Goal: Task Accomplishment & Management: Use online tool/utility

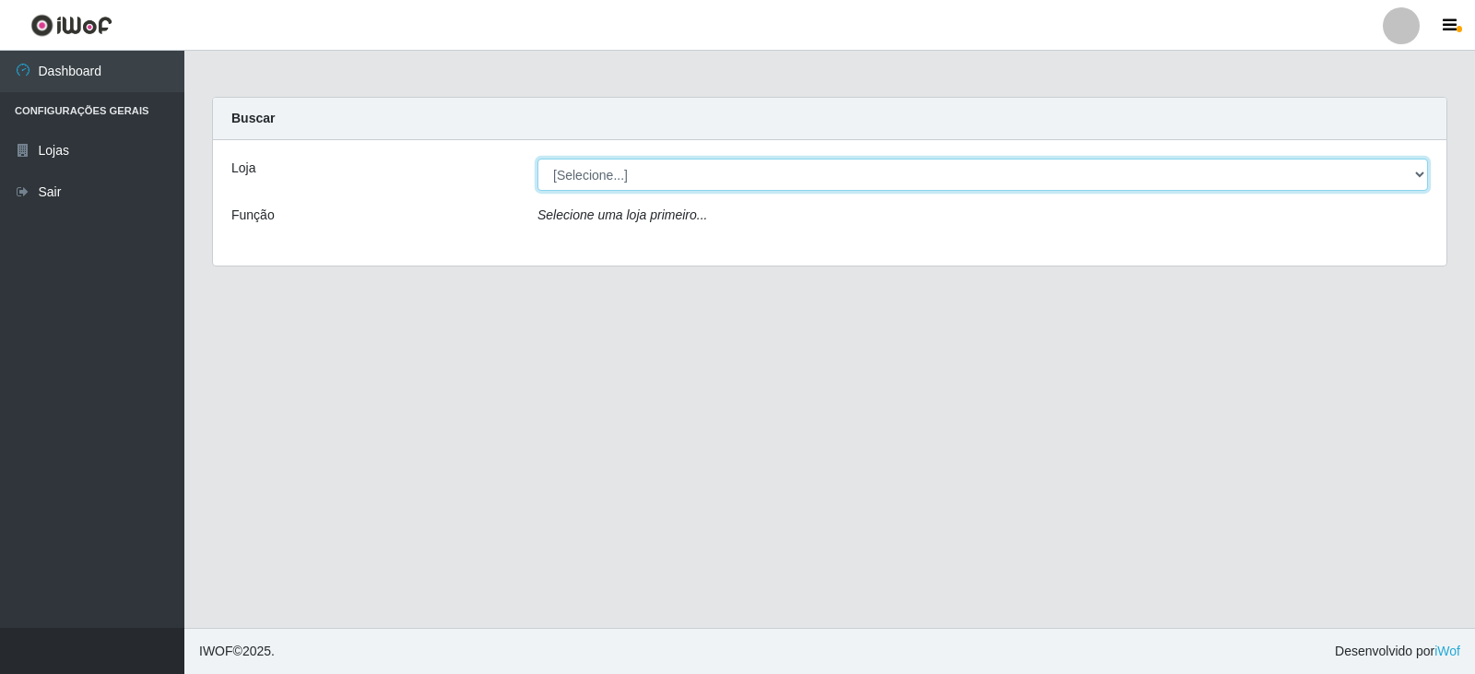
click at [1417, 168] on select "[Selecione...] Queiroz Atacadão - Catolé do Rocha" at bounding box center [983, 175] width 891 height 32
select select "500"
click at [538, 159] on select "[Selecione...] Queiroz Atacadão - Catolé do Rocha" at bounding box center [983, 175] width 891 height 32
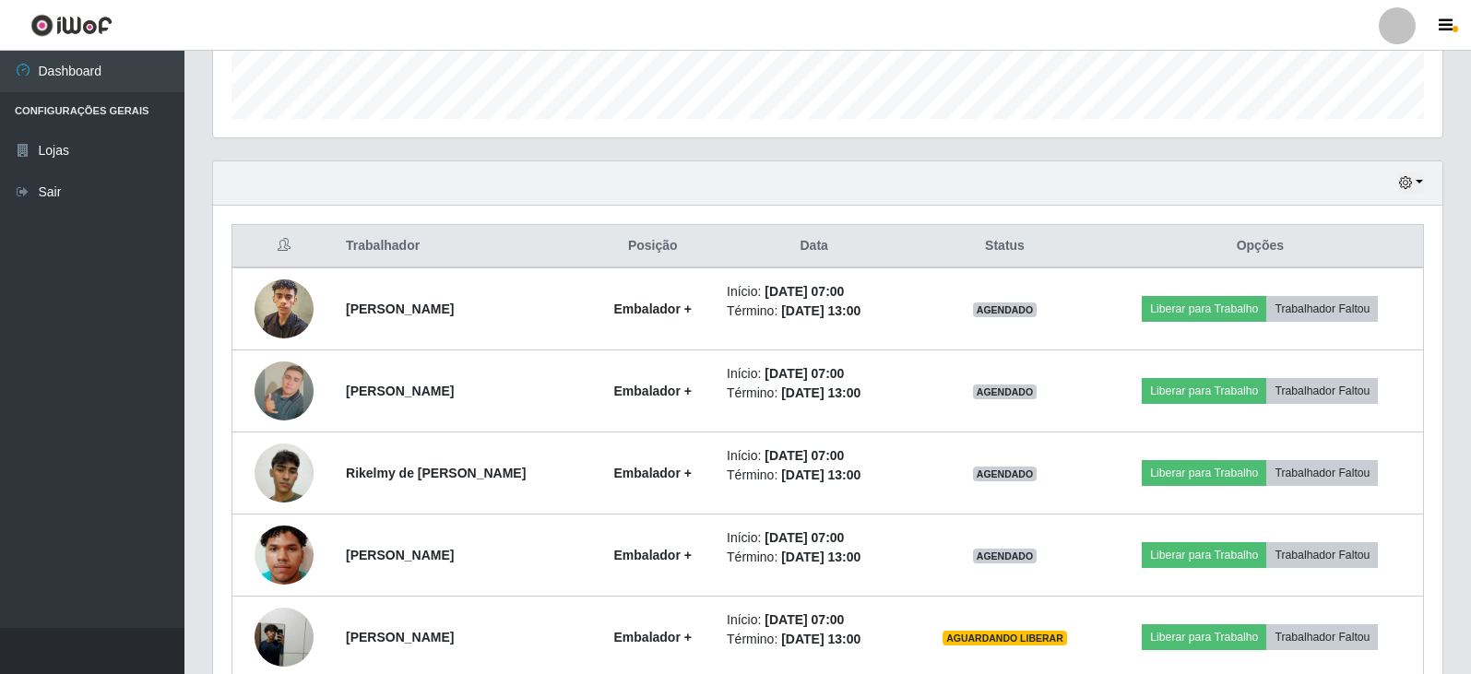
scroll to position [632, 0]
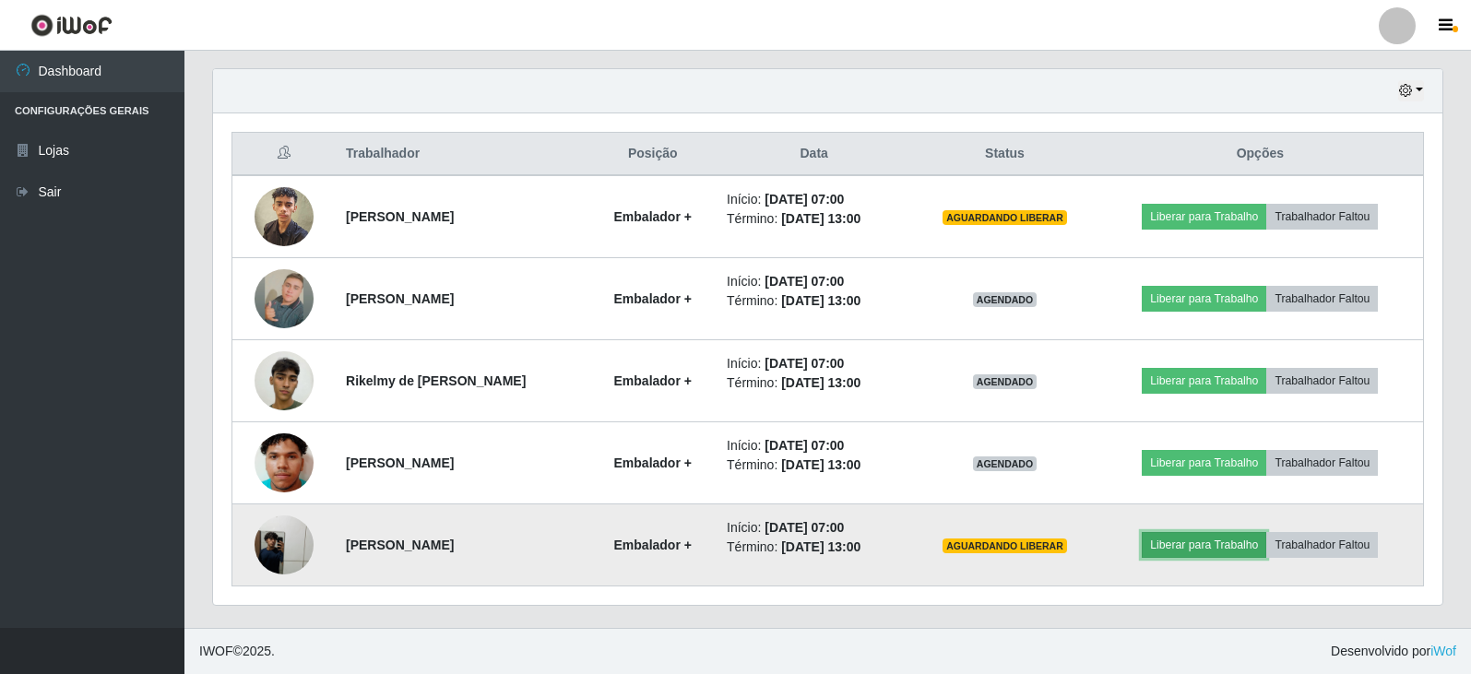
click at [1223, 549] on button "Liberar para Trabalho" at bounding box center [1203, 545] width 124 height 26
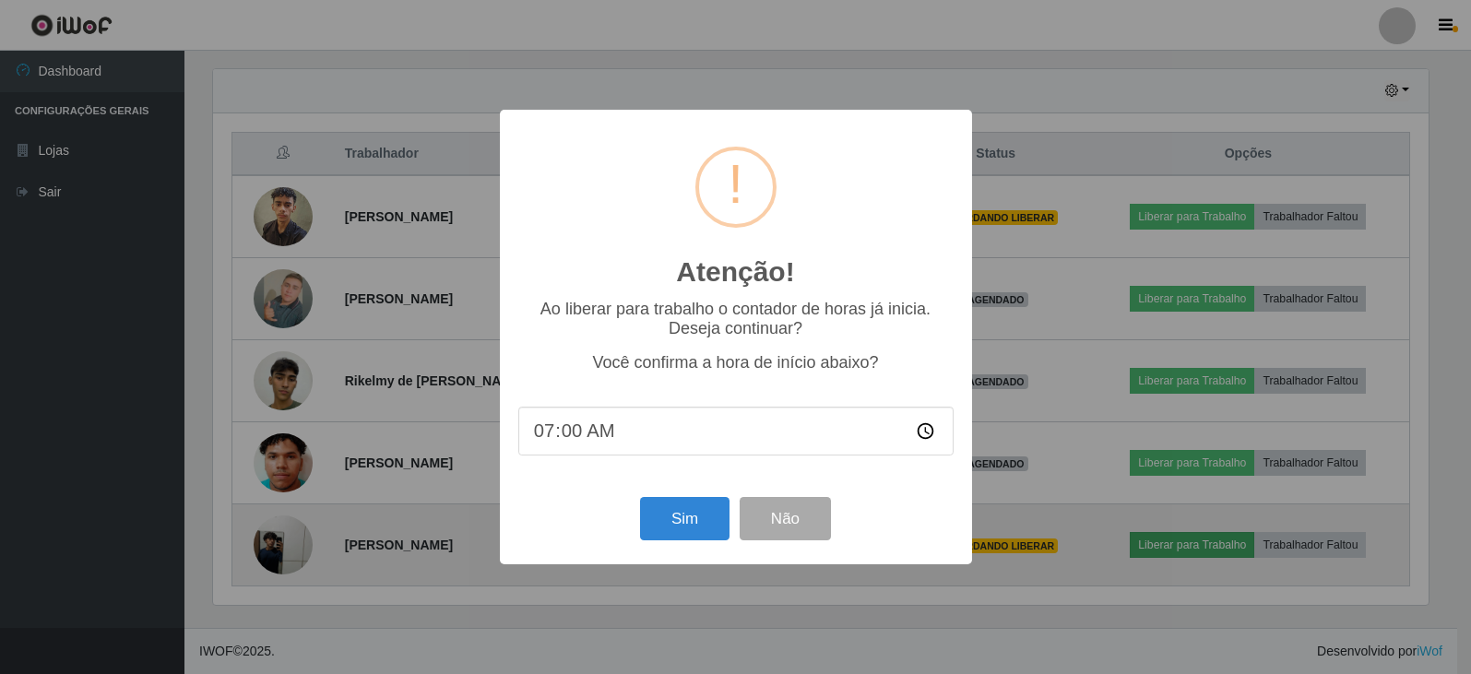
scroll to position [383, 1220]
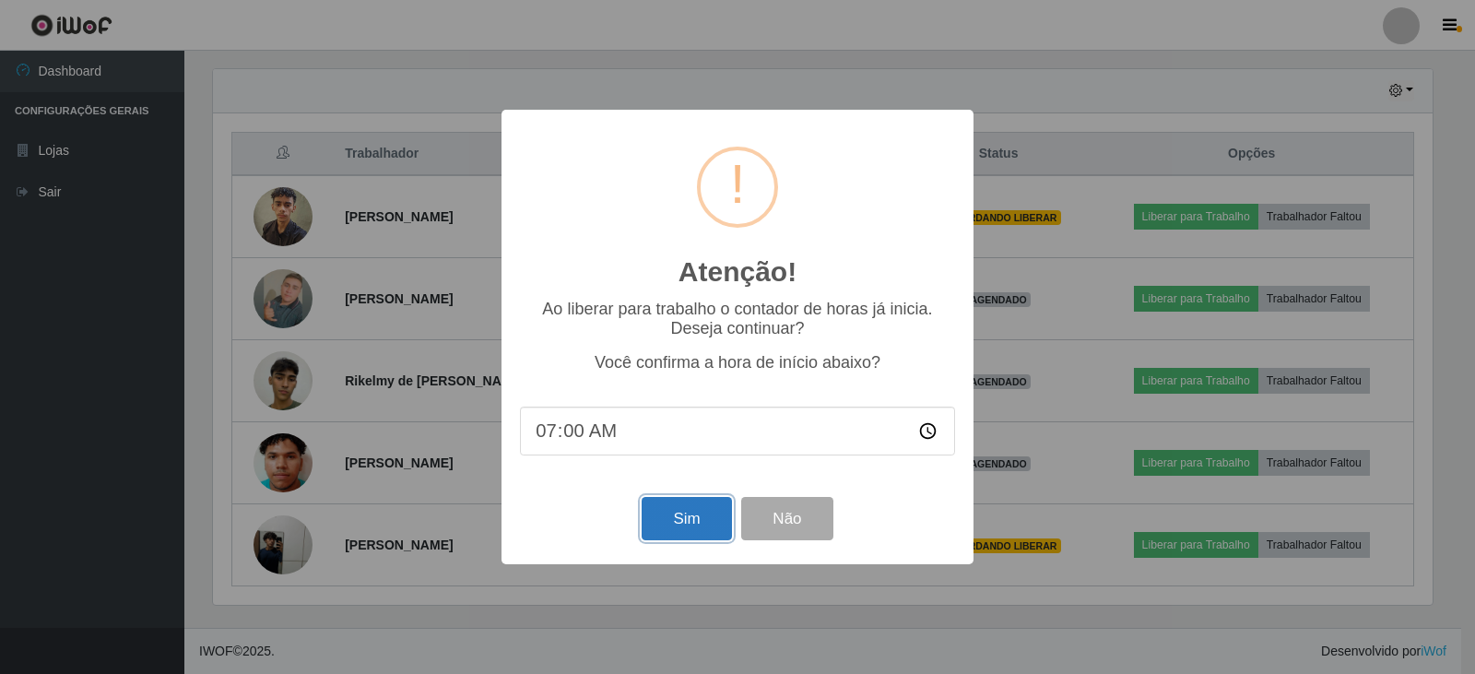
click at [691, 525] on button "Sim" at bounding box center [686, 518] width 89 height 43
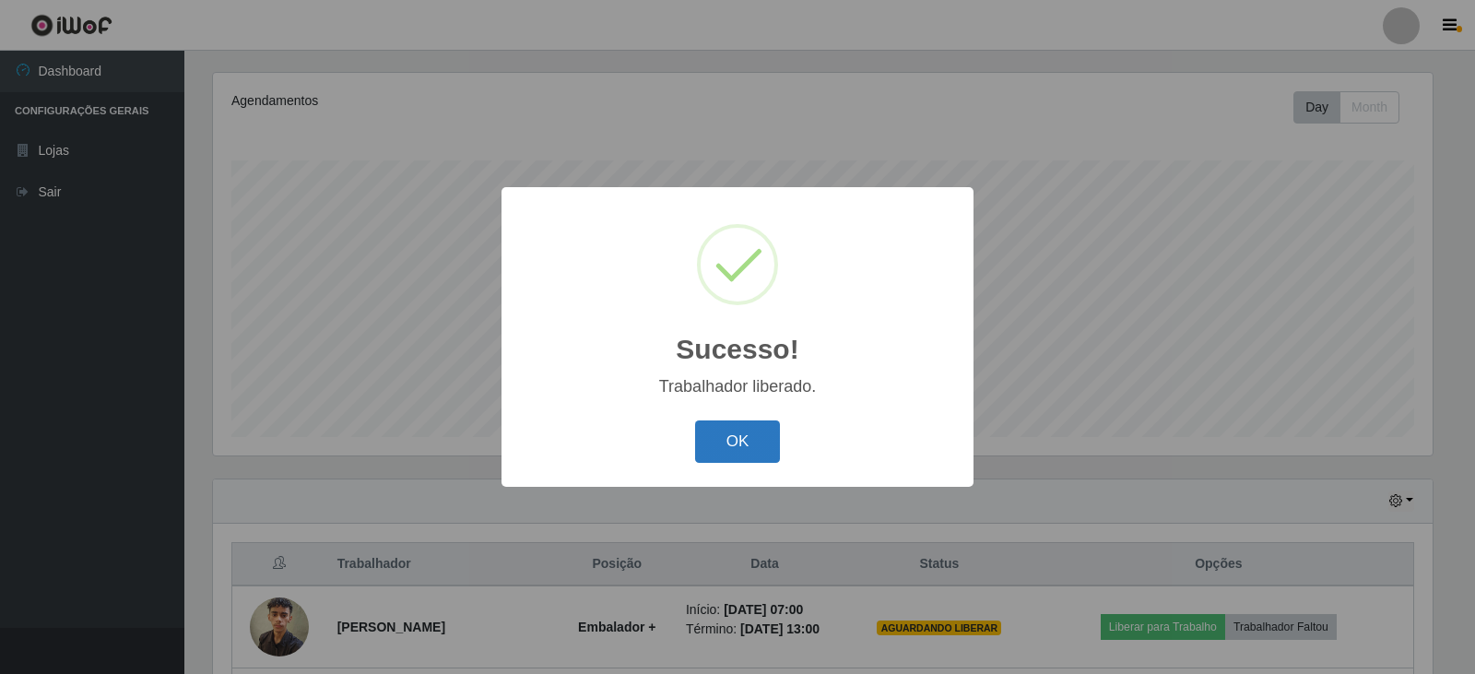
click at [738, 438] on button "OK" at bounding box center [738, 441] width 86 height 43
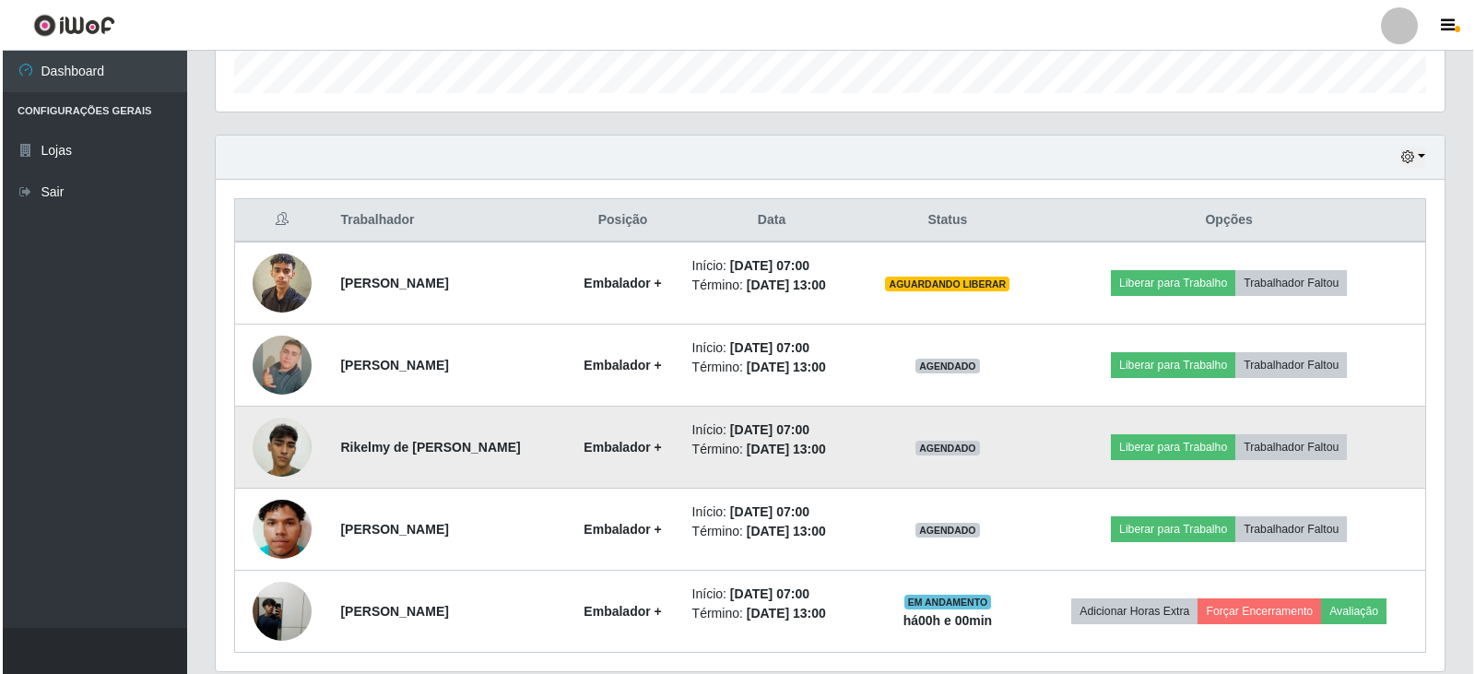
scroll to position [591, 0]
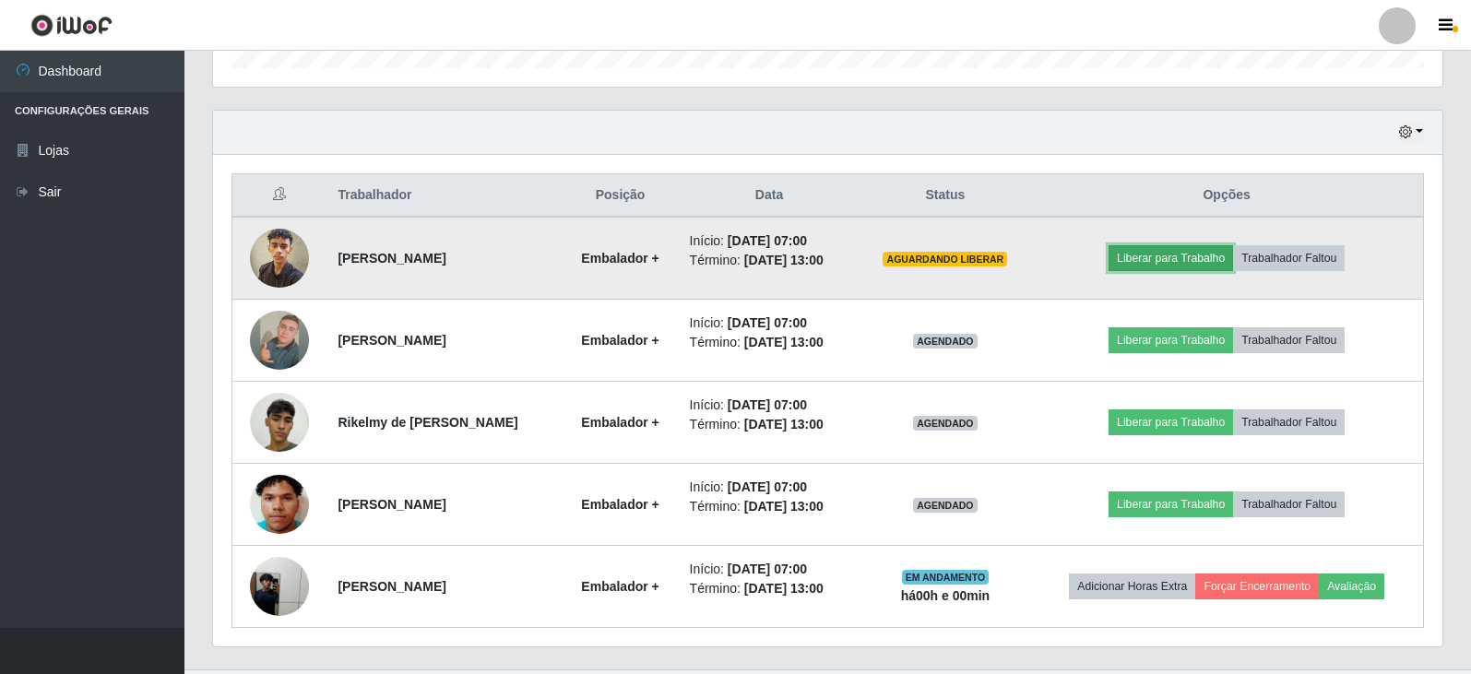
click at [1175, 255] on button "Liberar para Trabalho" at bounding box center [1170, 258] width 124 height 26
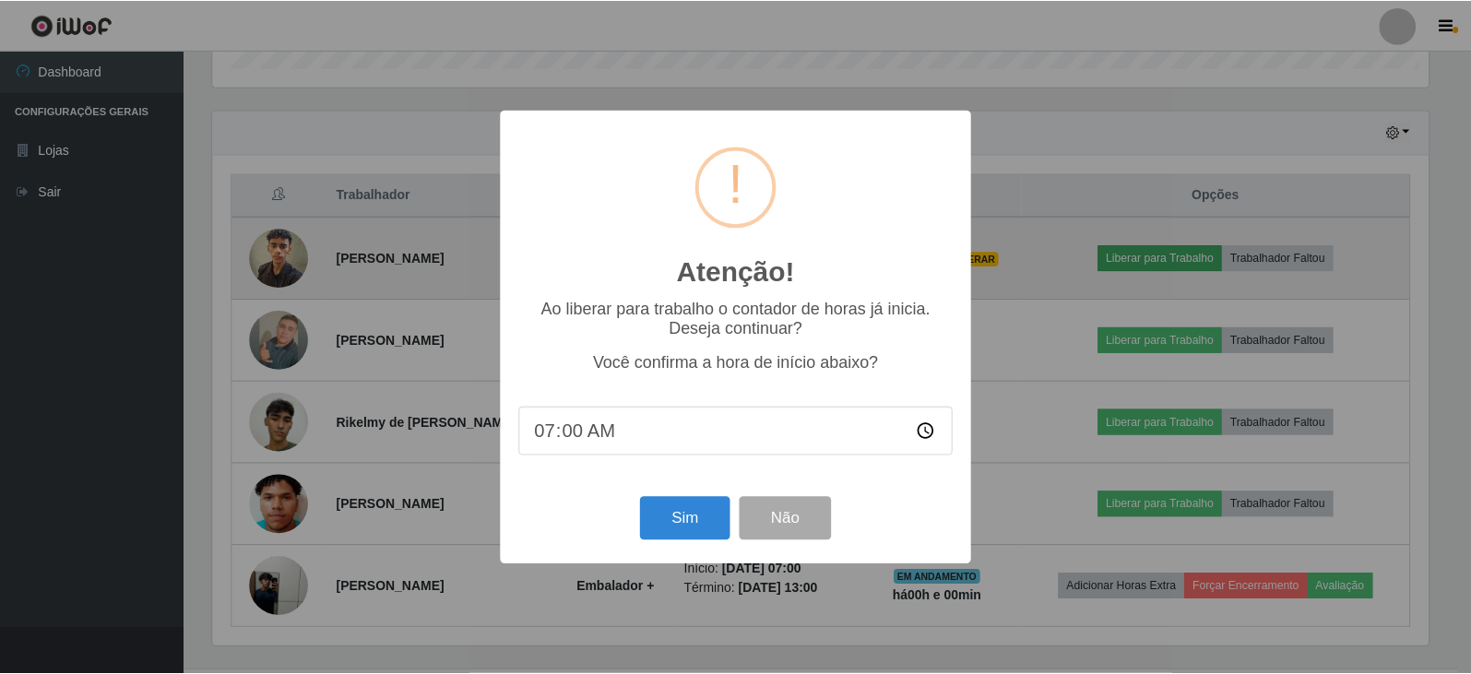
scroll to position [383, 1220]
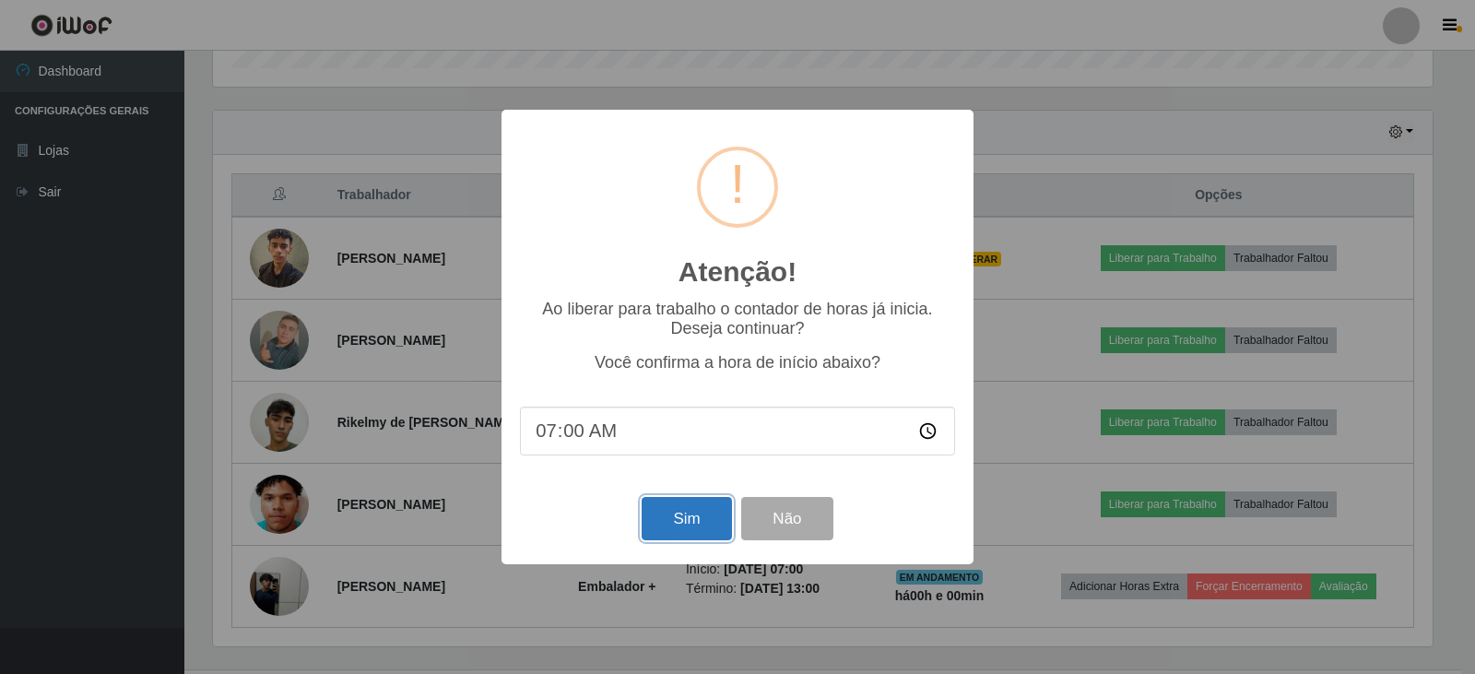
click at [691, 528] on button "Sim" at bounding box center [686, 518] width 89 height 43
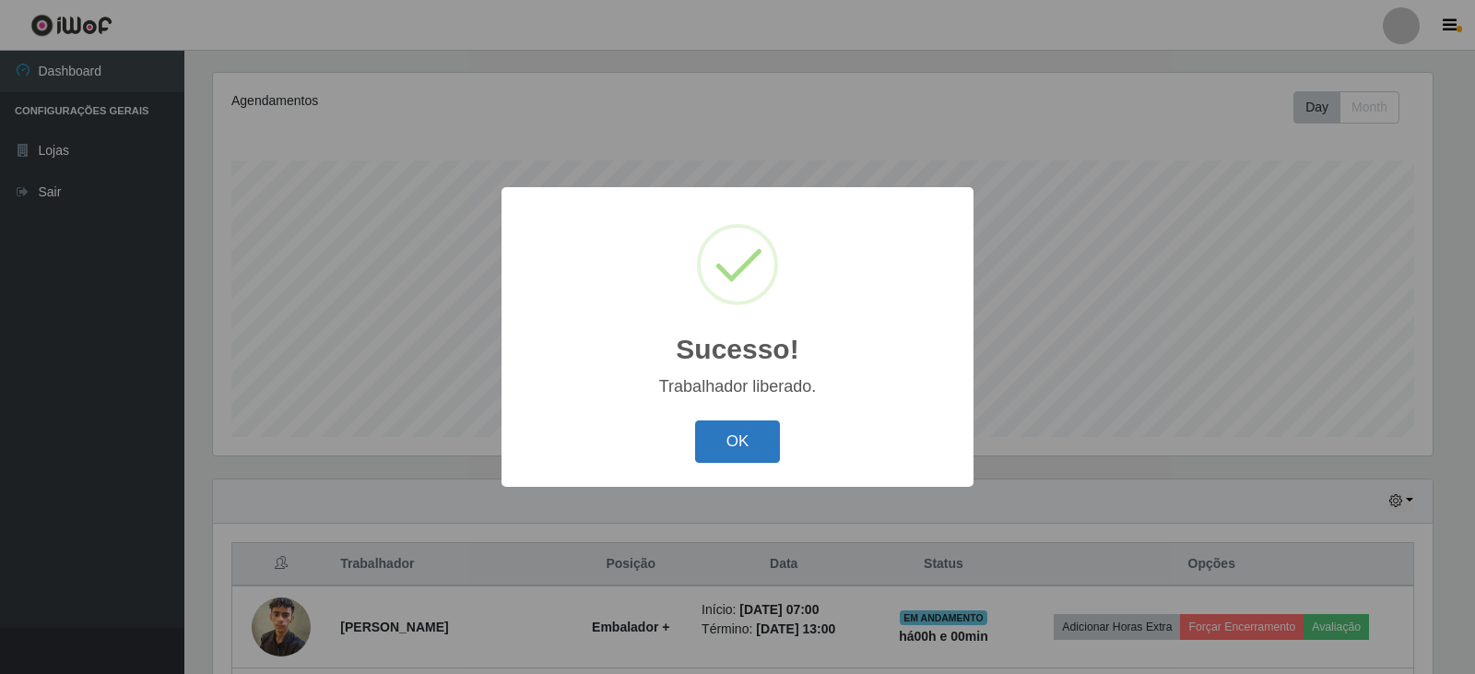
click at [742, 441] on button "OK" at bounding box center [738, 441] width 86 height 43
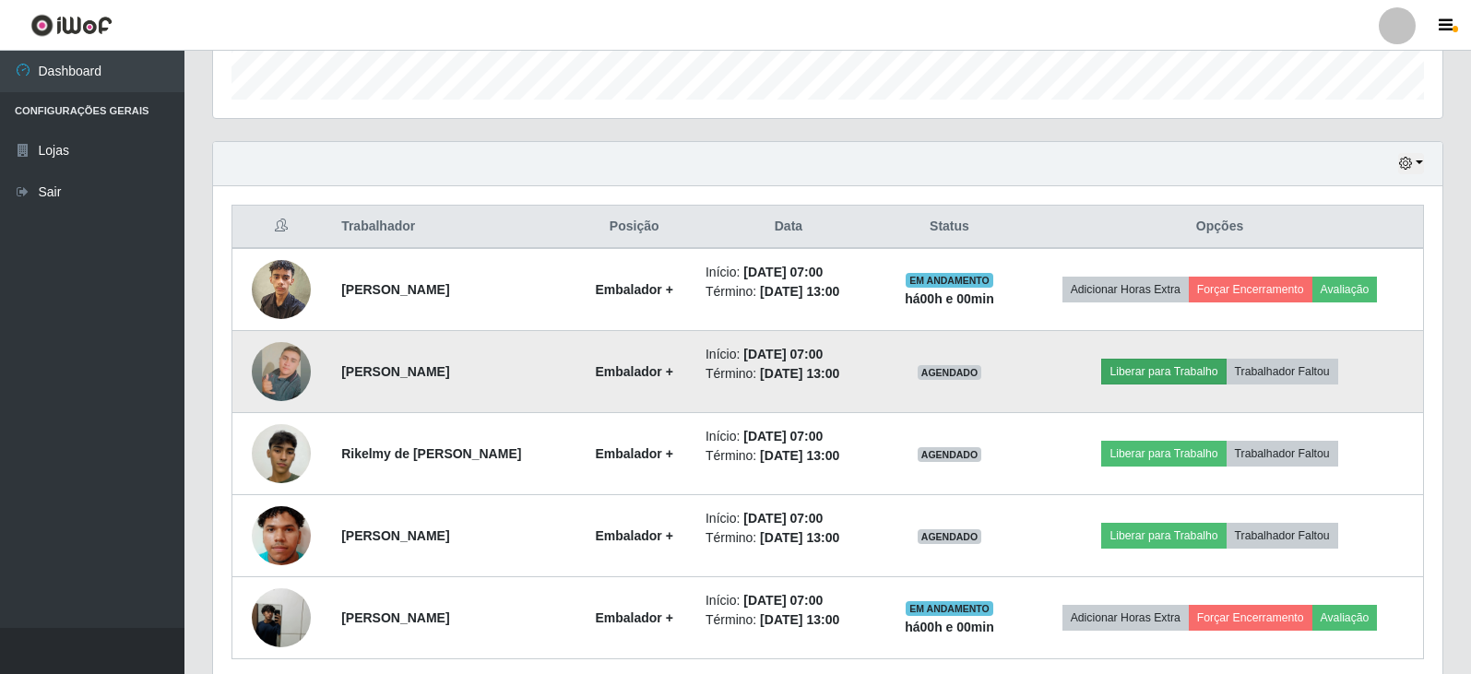
scroll to position [591, 0]
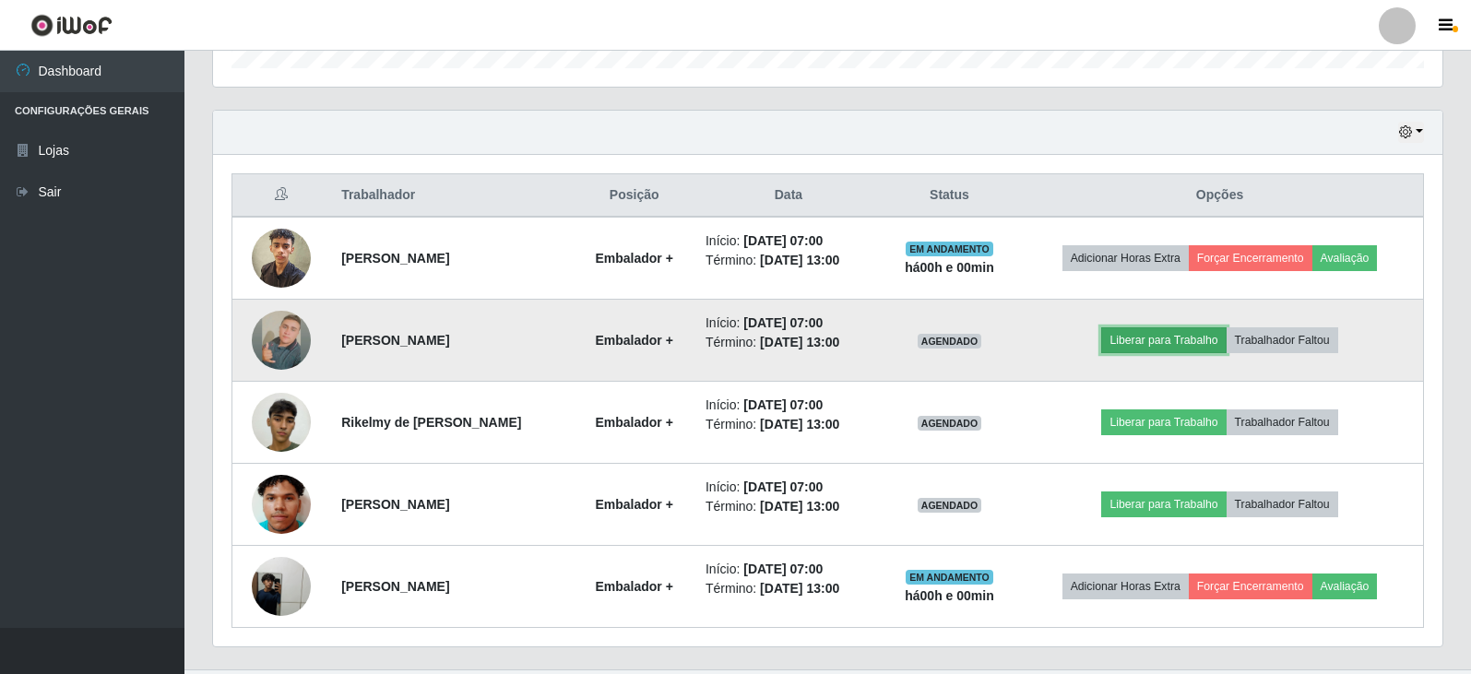
click at [1201, 338] on button "Liberar para Trabalho" at bounding box center [1163, 340] width 124 height 26
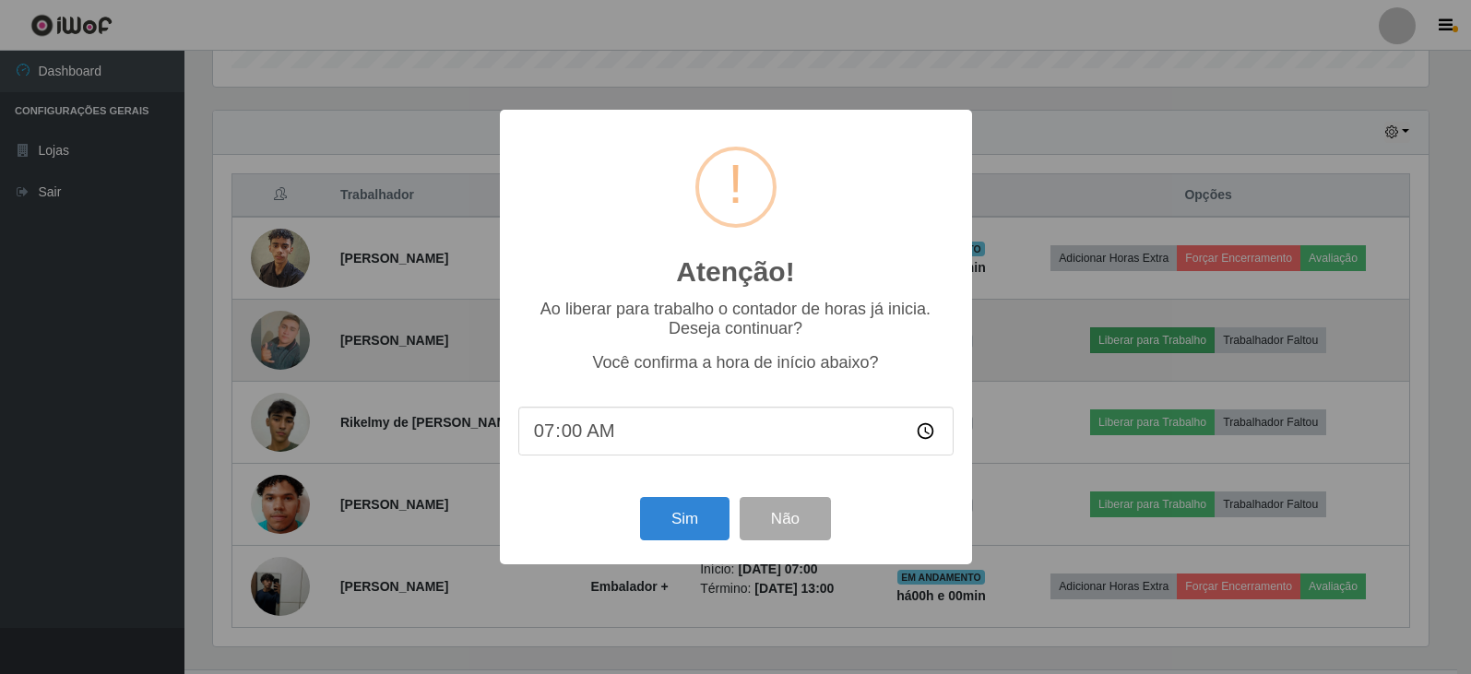
scroll to position [383, 1220]
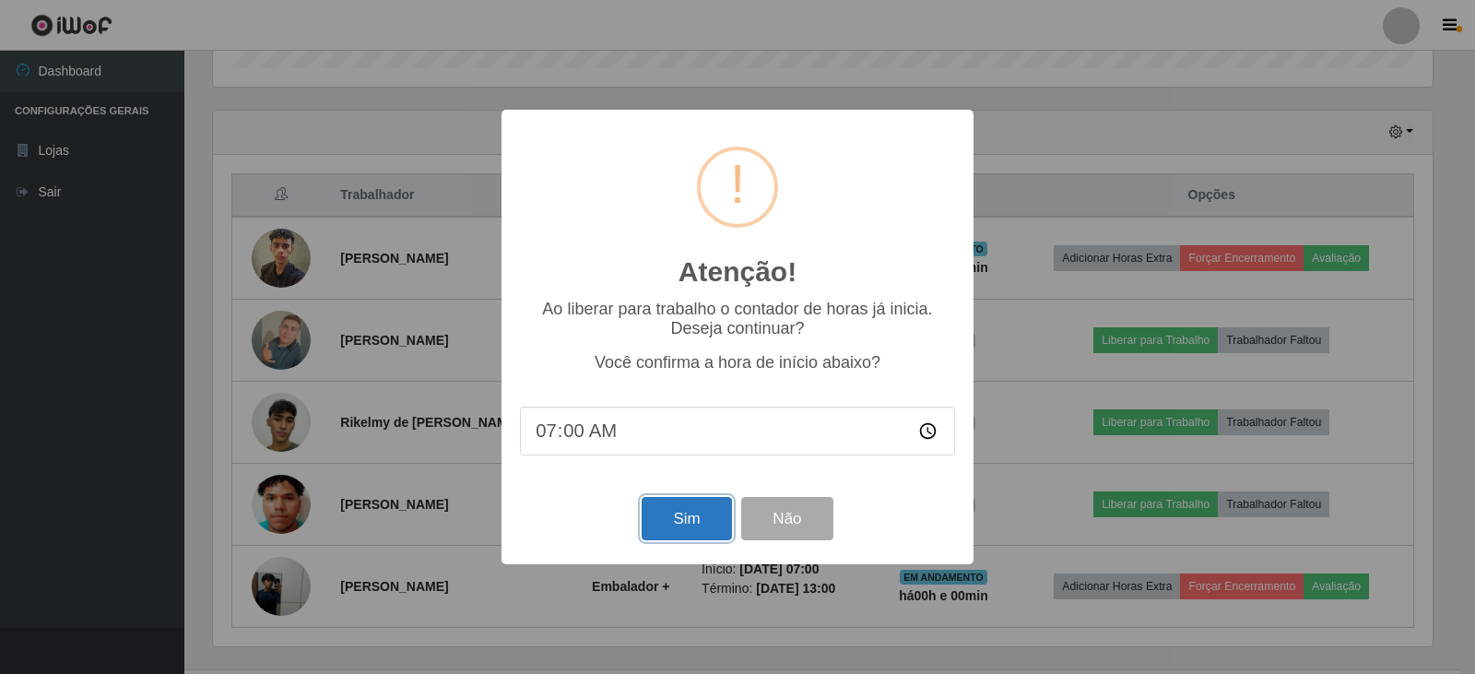
click at [702, 522] on button "Sim" at bounding box center [686, 518] width 89 height 43
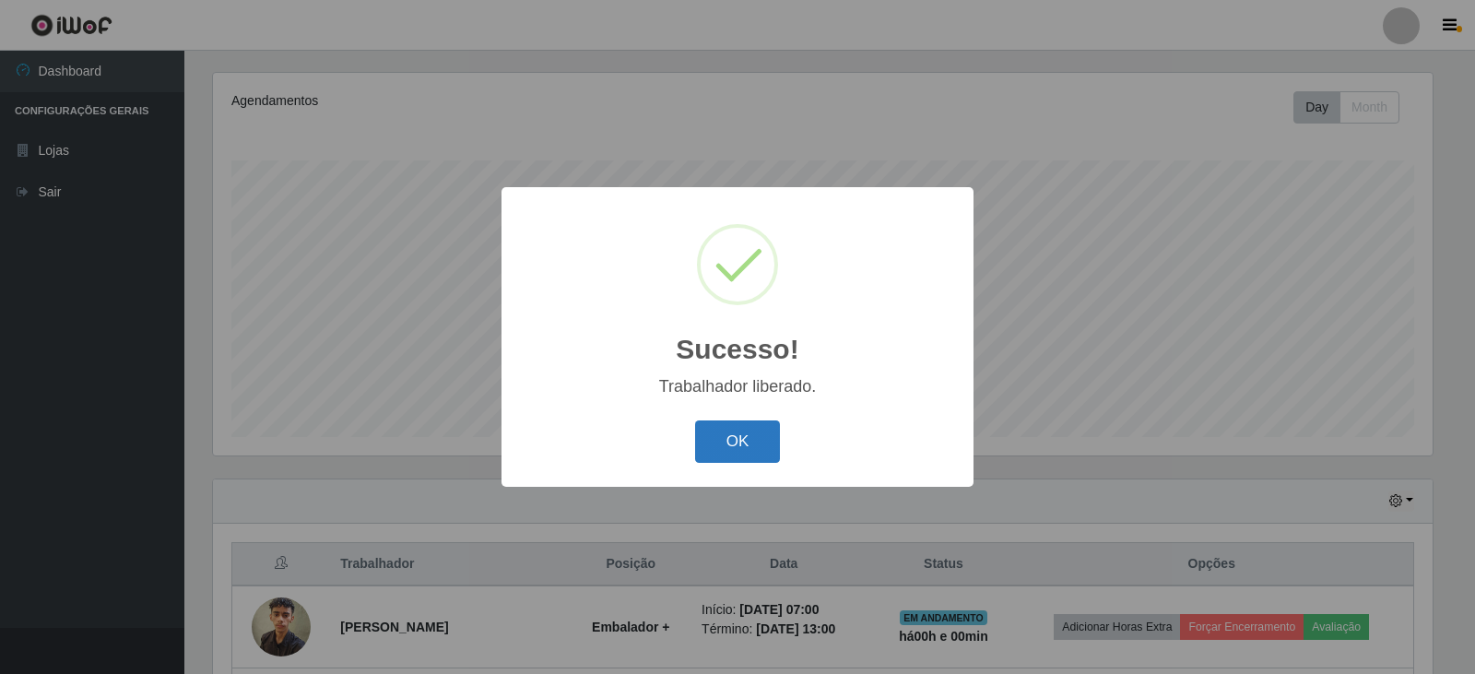
click at [740, 440] on button "OK" at bounding box center [738, 441] width 86 height 43
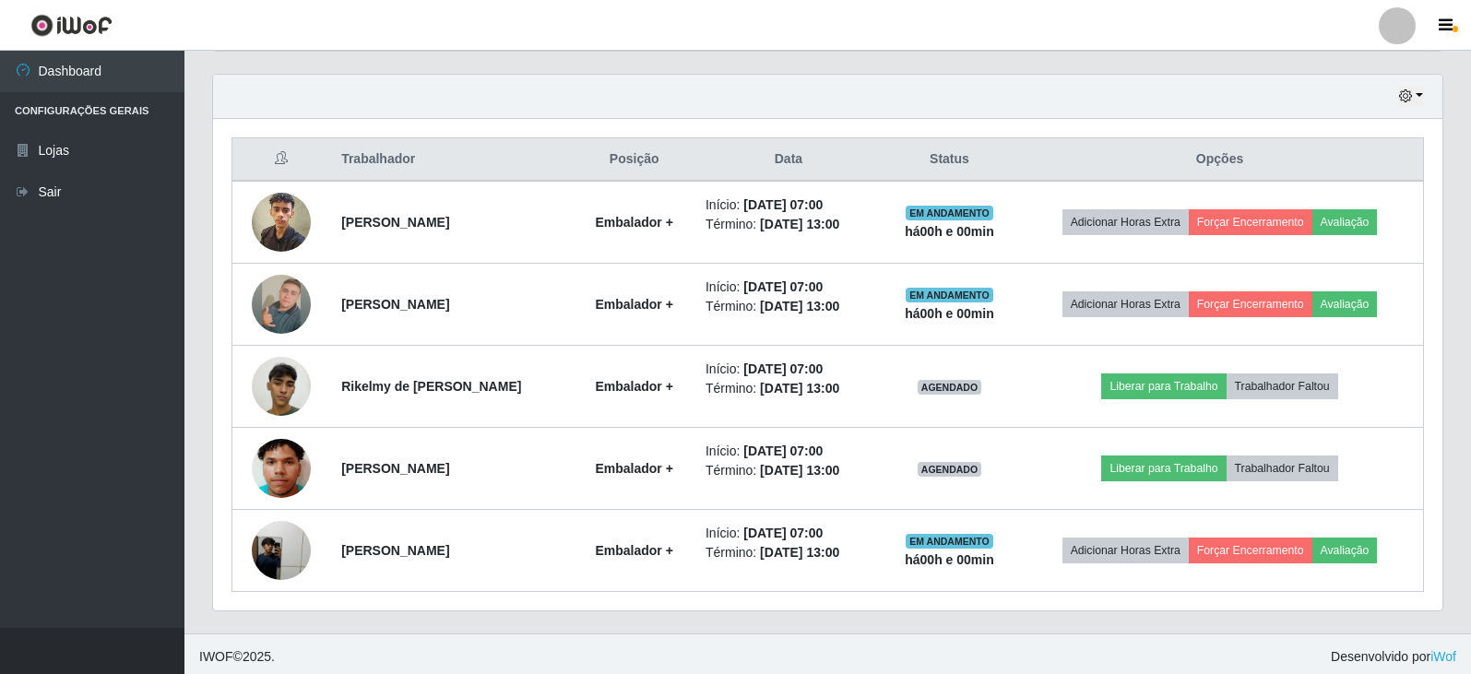
scroll to position [632, 0]
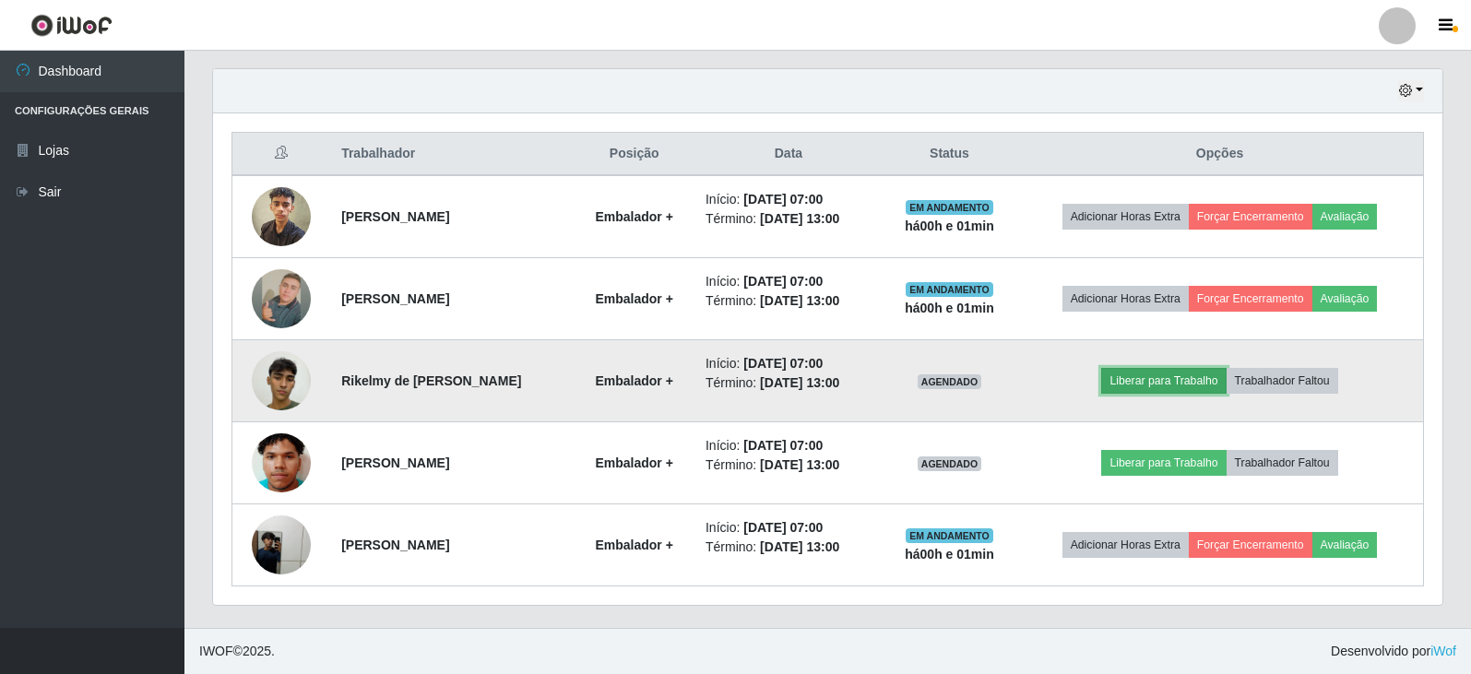
click at [1193, 374] on button "Liberar para Trabalho" at bounding box center [1163, 381] width 124 height 26
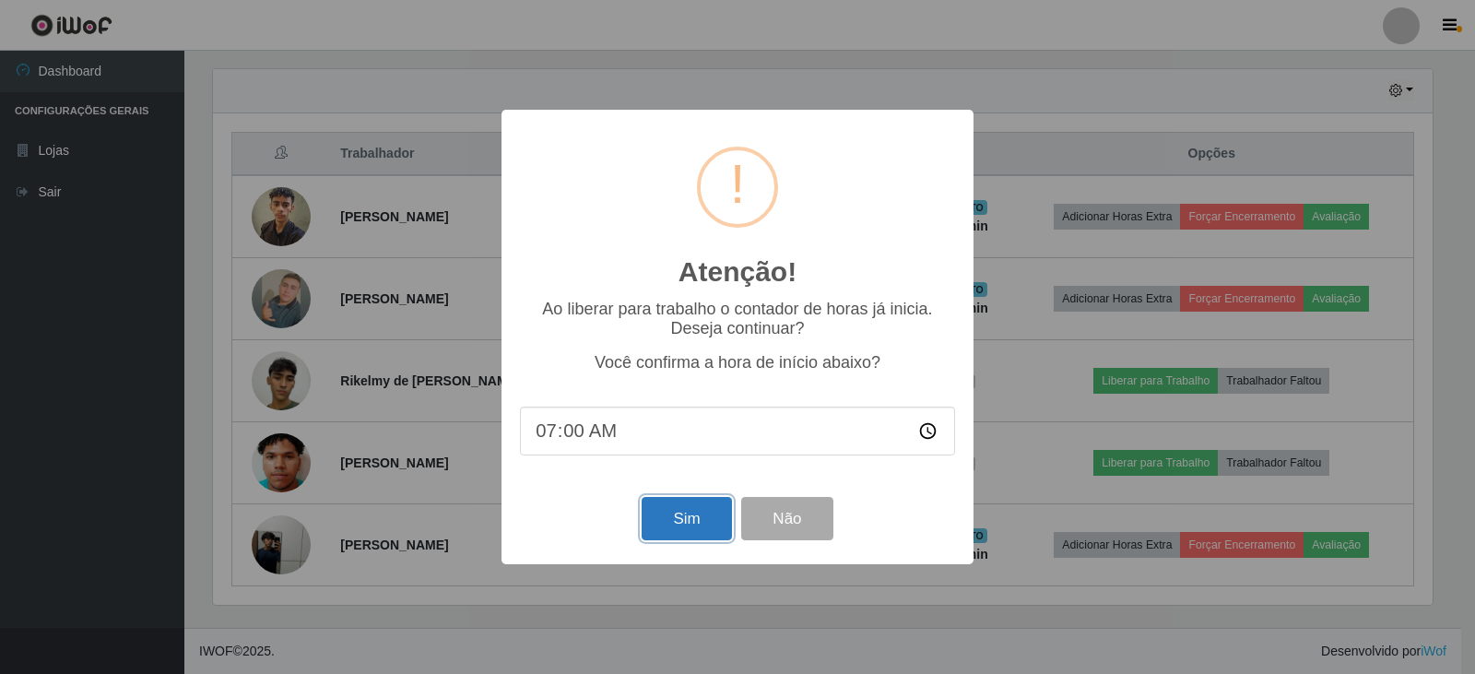
click at [683, 520] on button "Sim" at bounding box center [686, 518] width 89 height 43
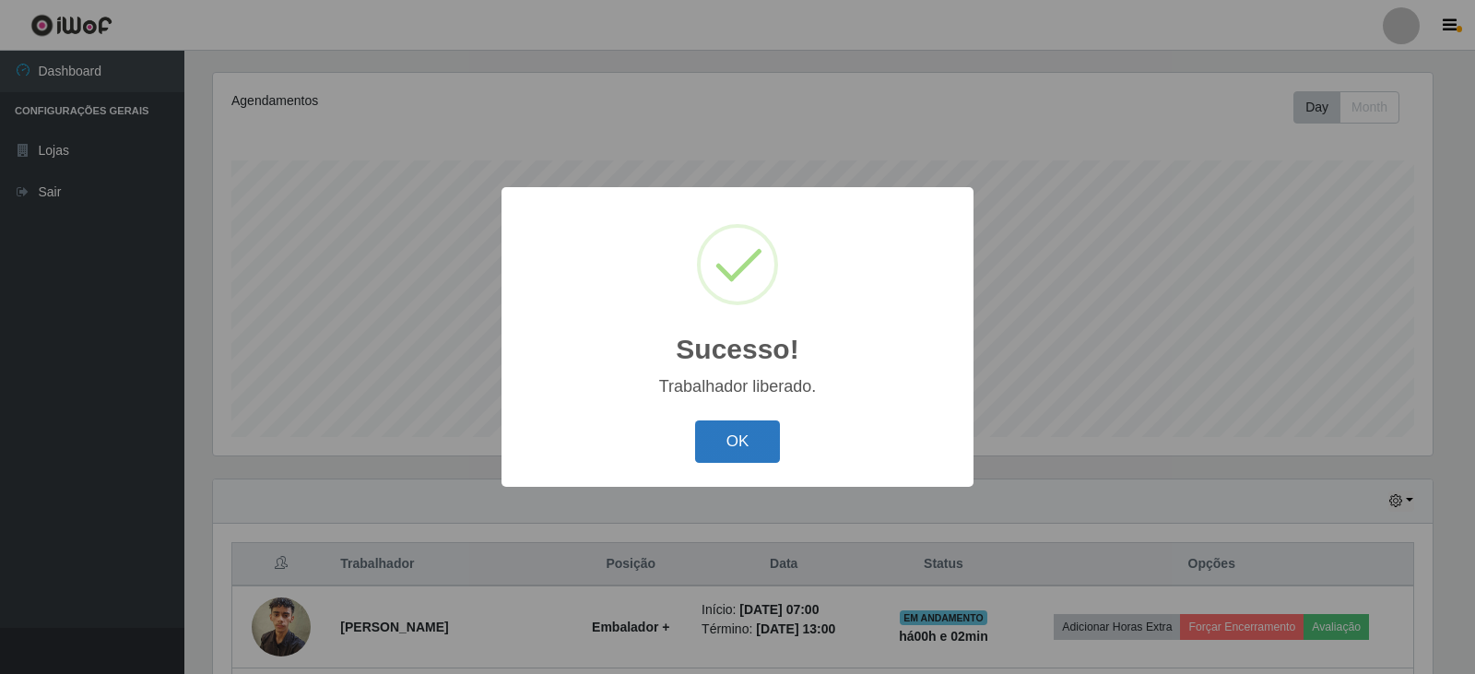
click at [764, 448] on button "OK" at bounding box center [738, 441] width 86 height 43
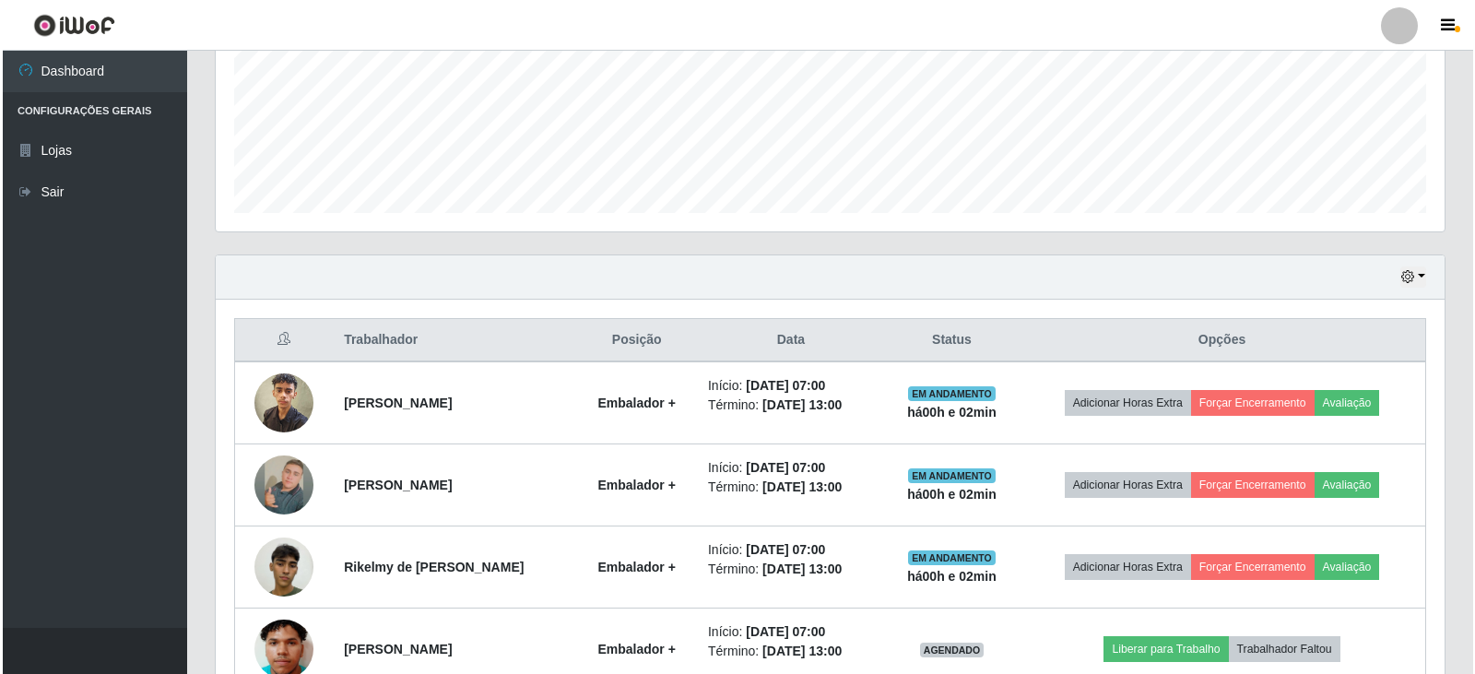
scroll to position [591, 0]
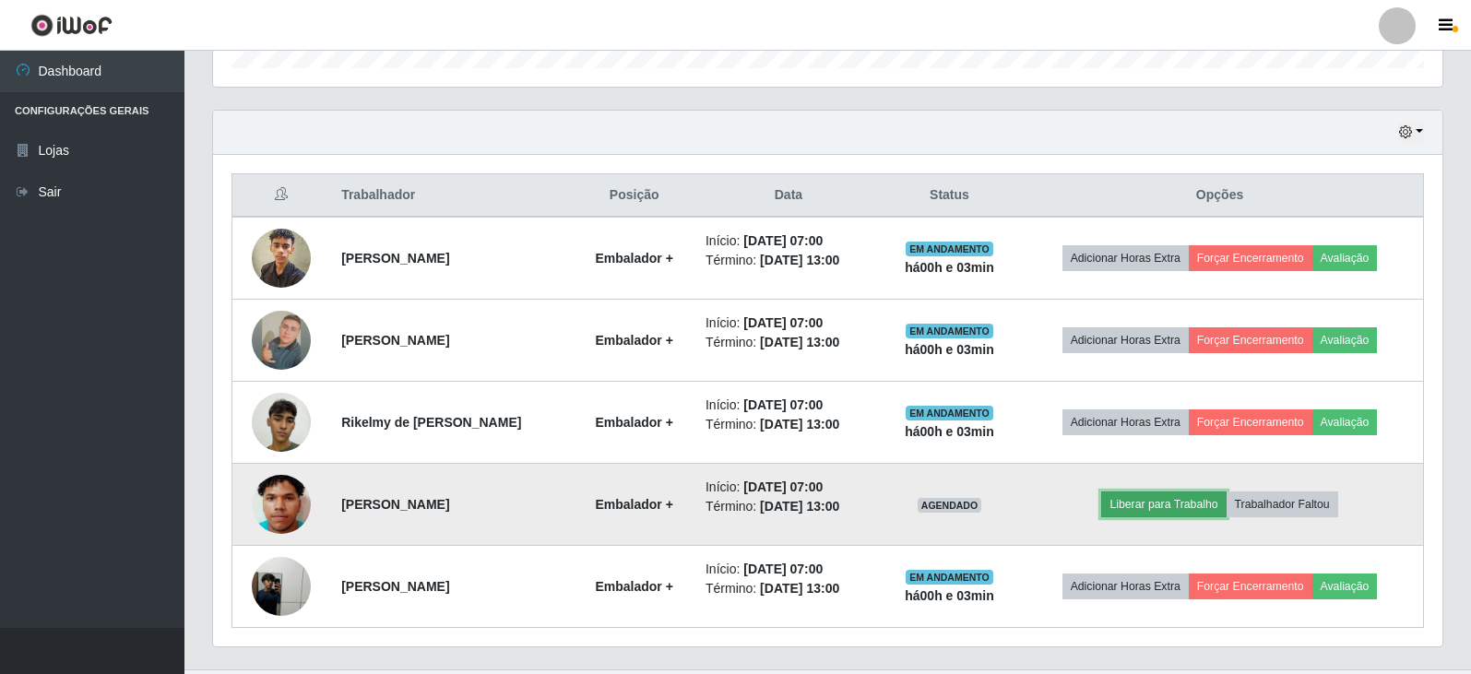
click at [1173, 502] on button "Liberar para Trabalho" at bounding box center [1163, 504] width 124 height 26
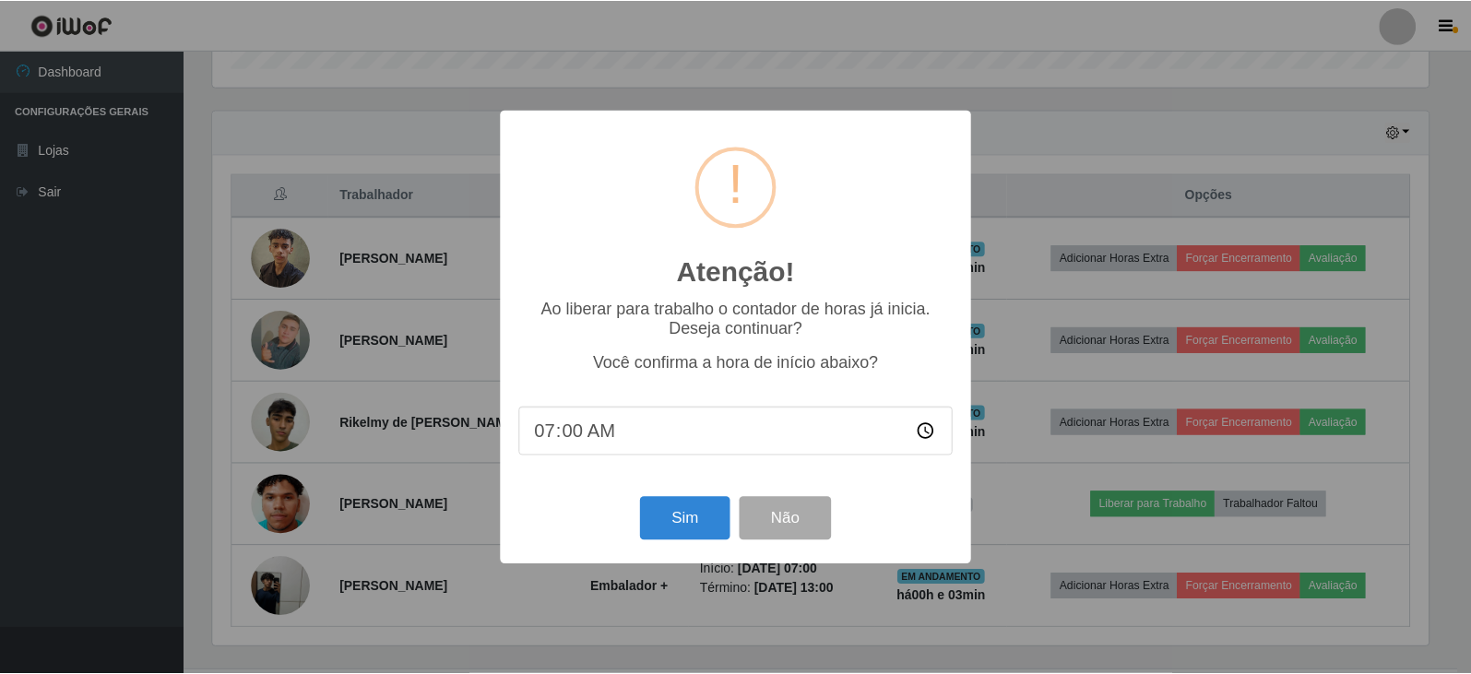
scroll to position [383, 1220]
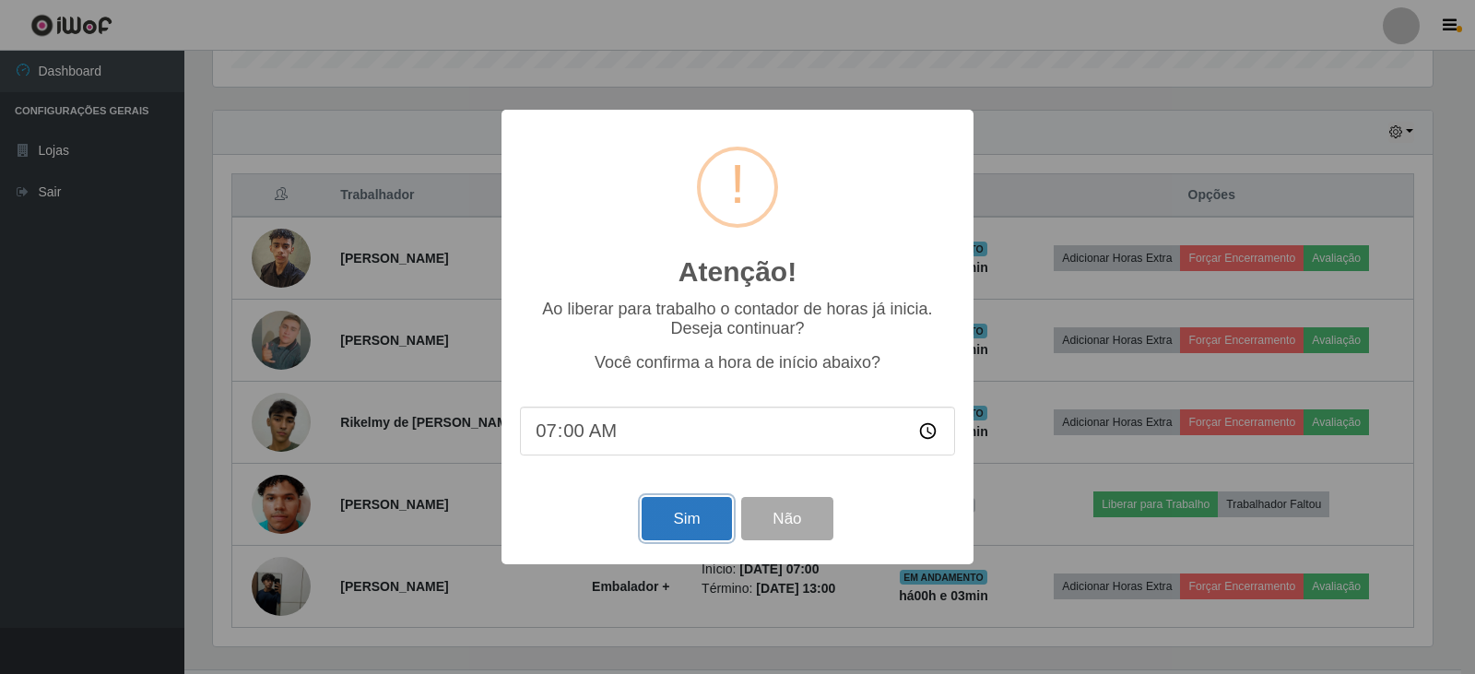
click at [679, 529] on button "Sim" at bounding box center [686, 518] width 89 height 43
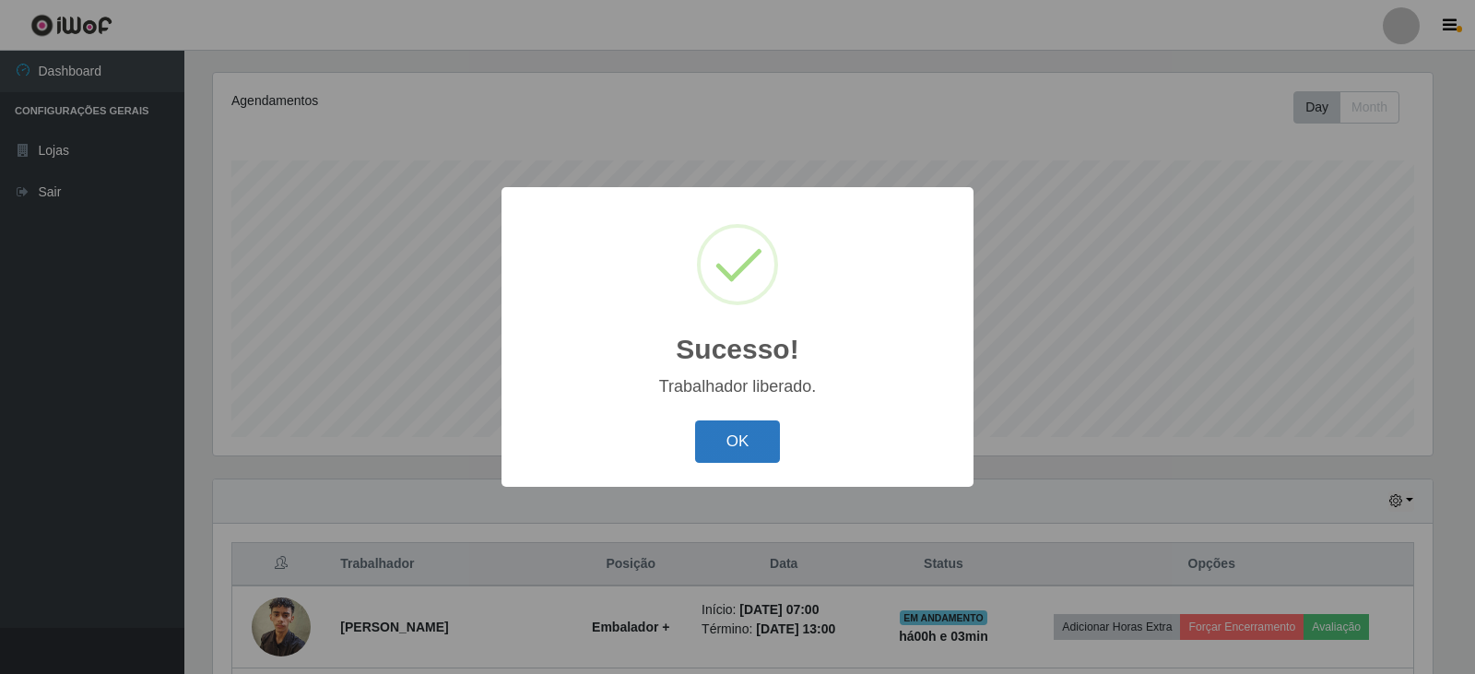
click at [737, 451] on button "OK" at bounding box center [738, 441] width 86 height 43
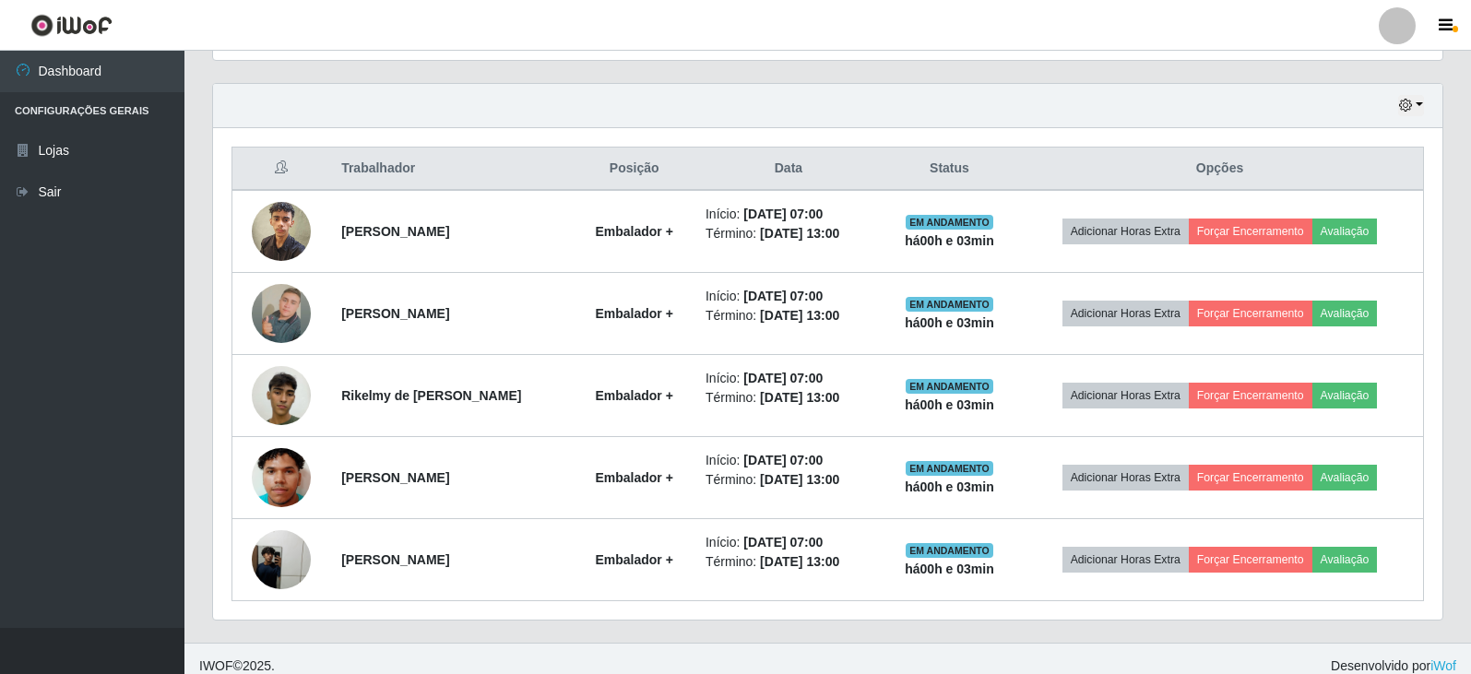
scroll to position [632, 0]
